Goal: Information Seeking & Learning: Learn about a topic

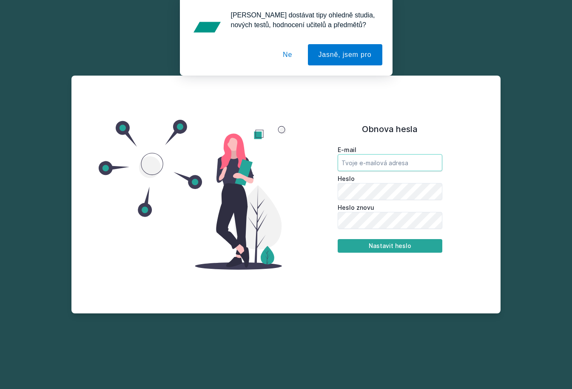
click at [362, 157] on input "email" at bounding box center [389, 162] width 105 height 17
type input "[EMAIL_ADDRESS][DOMAIN_NAME]"
click at [365, 235] on form "E-mail [EMAIL_ADDRESS][DOMAIN_NAME] [PERSON_NAME] znovu Nastavit heslo" at bounding box center [389, 199] width 105 height 107
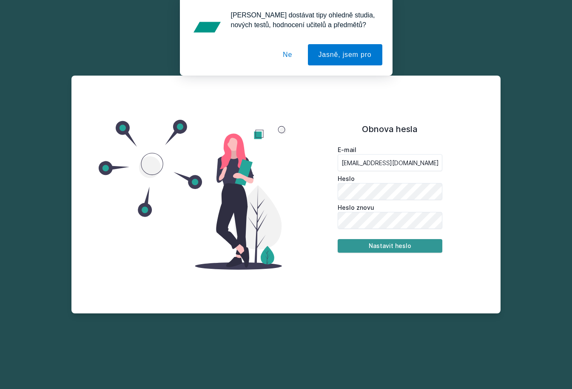
click at [365, 244] on button "Nastavit heslo" at bounding box center [389, 246] width 105 height 14
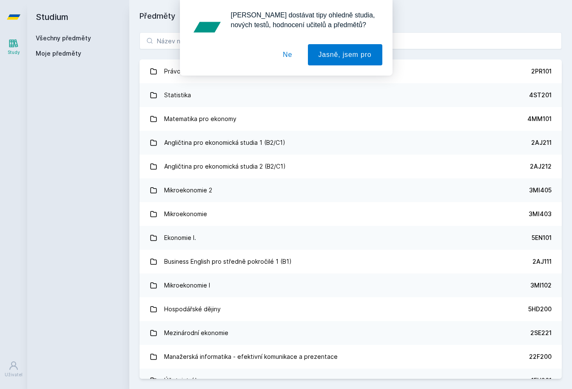
click at [291, 60] on button "Ne" at bounding box center [287, 54] width 31 height 21
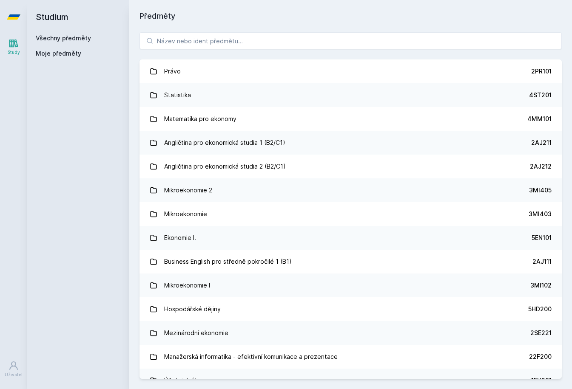
click at [255, 37] on div "[PERSON_NAME] dostávat tipy ohledně studia, nových testů, hodnocení učitelů a p…" at bounding box center [286, 38] width 572 height 76
click at [252, 37] on input "search" at bounding box center [350, 40] width 422 height 17
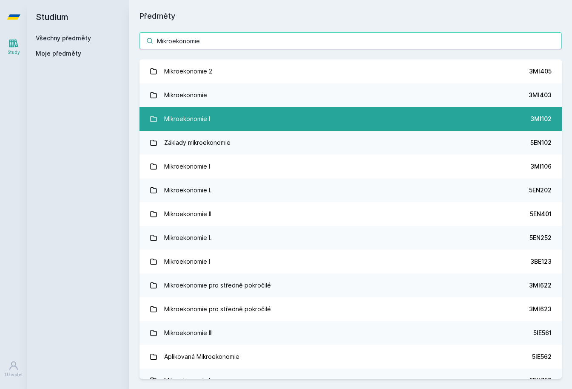
type input "Mikroekonomie"
click at [250, 124] on link "Mikroekonomie I 3MI102" at bounding box center [350, 119] width 422 height 24
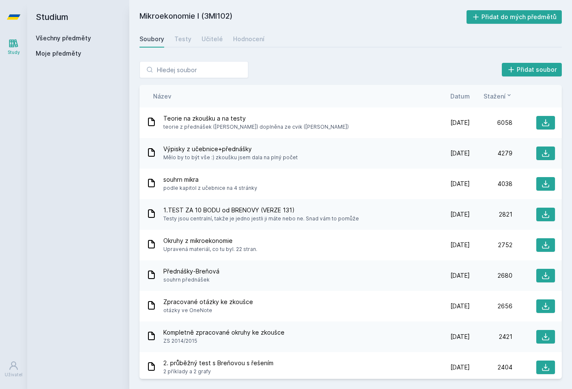
click at [472, 96] on div "Stažení" at bounding box center [491, 96] width 43 height 9
click at [462, 97] on span "Datum" at bounding box center [460, 96] width 20 height 9
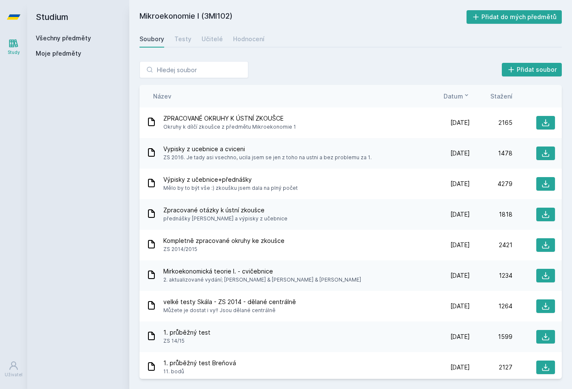
click at [490, 94] on div "Stažení" at bounding box center [491, 96] width 43 height 9
drag, startPoint x: 292, startPoint y: 185, endPoint x: 275, endPoint y: 274, distance: 90.1
click at [275, 274] on div "ZPRACOVANÉ OKRUHY K ÚSTNÍ ZKOUŠCE Okruhy k dílčí zkoušce z předmětu Mikroekonom…" at bounding box center [350, 244] width 422 height 272
click at [275, 274] on span "Mirkoekonomická teorie I. - cvičebnice" at bounding box center [262, 271] width 198 height 9
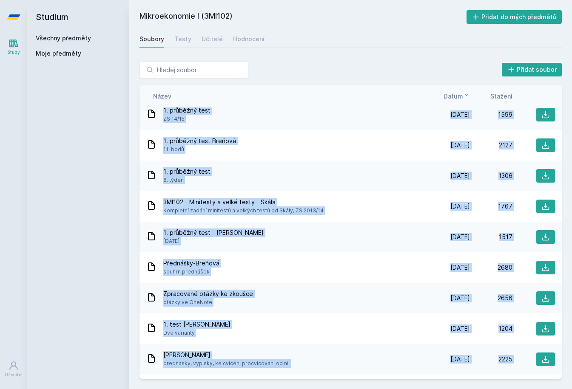
scroll to position [276, 0]
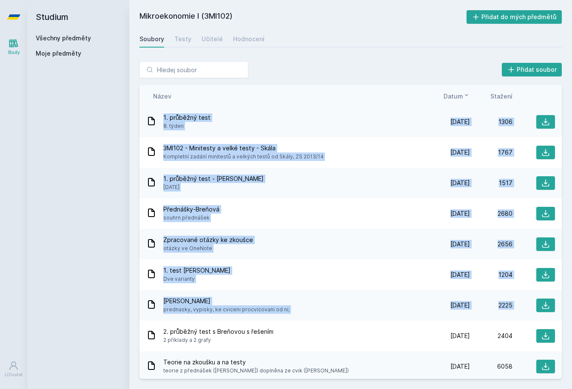
drag, startPoint x: 269, startPoint y: 274, endPoint x: 252, endPoint y: 119, distance: 155.7
click at [292, 201] on div "ZPRACOVANÉ OKRUHY K ÚSTNÍ ZKOUŠCE Okruhy k dílčí zkoušce z předmětu Mikroekonom…" at bounding box center [350, 244] width 422 height 272
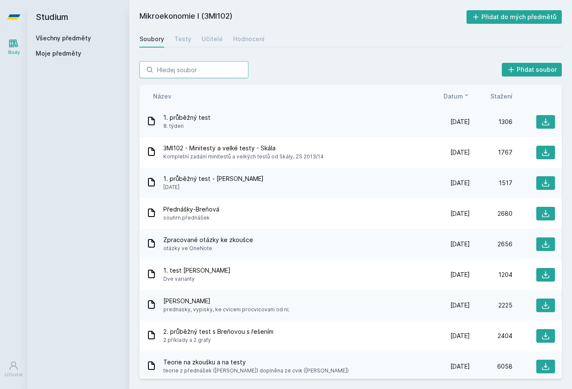
click at [209, 74] on input "search" at bounding box center [193, 69] width 109 height 17
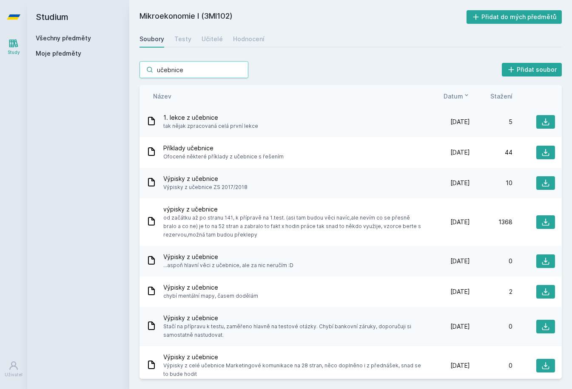
type input "učebnice"
